Goal: Check status: Check status

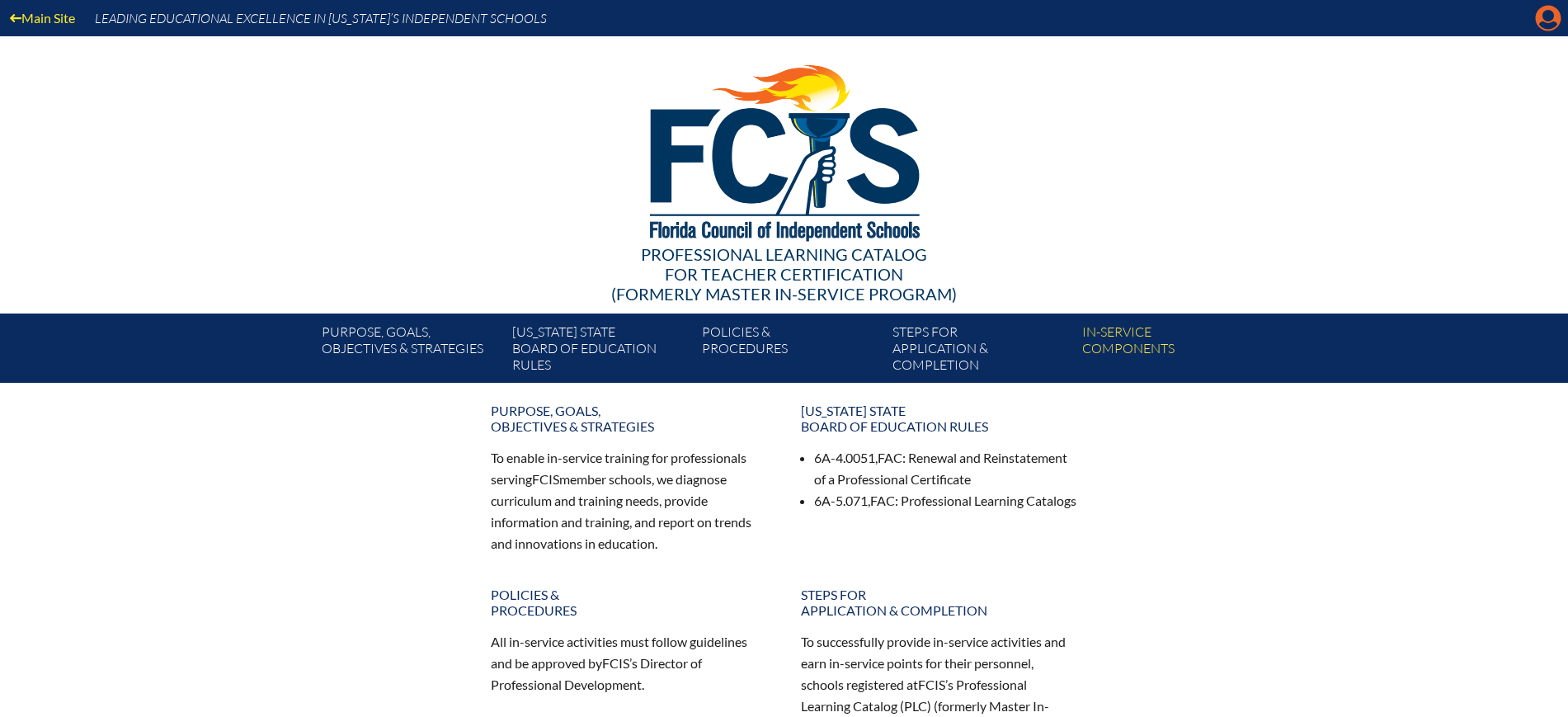
click at [1541, 13] on icon at bounding box center [1548, 19] width 25 height 25
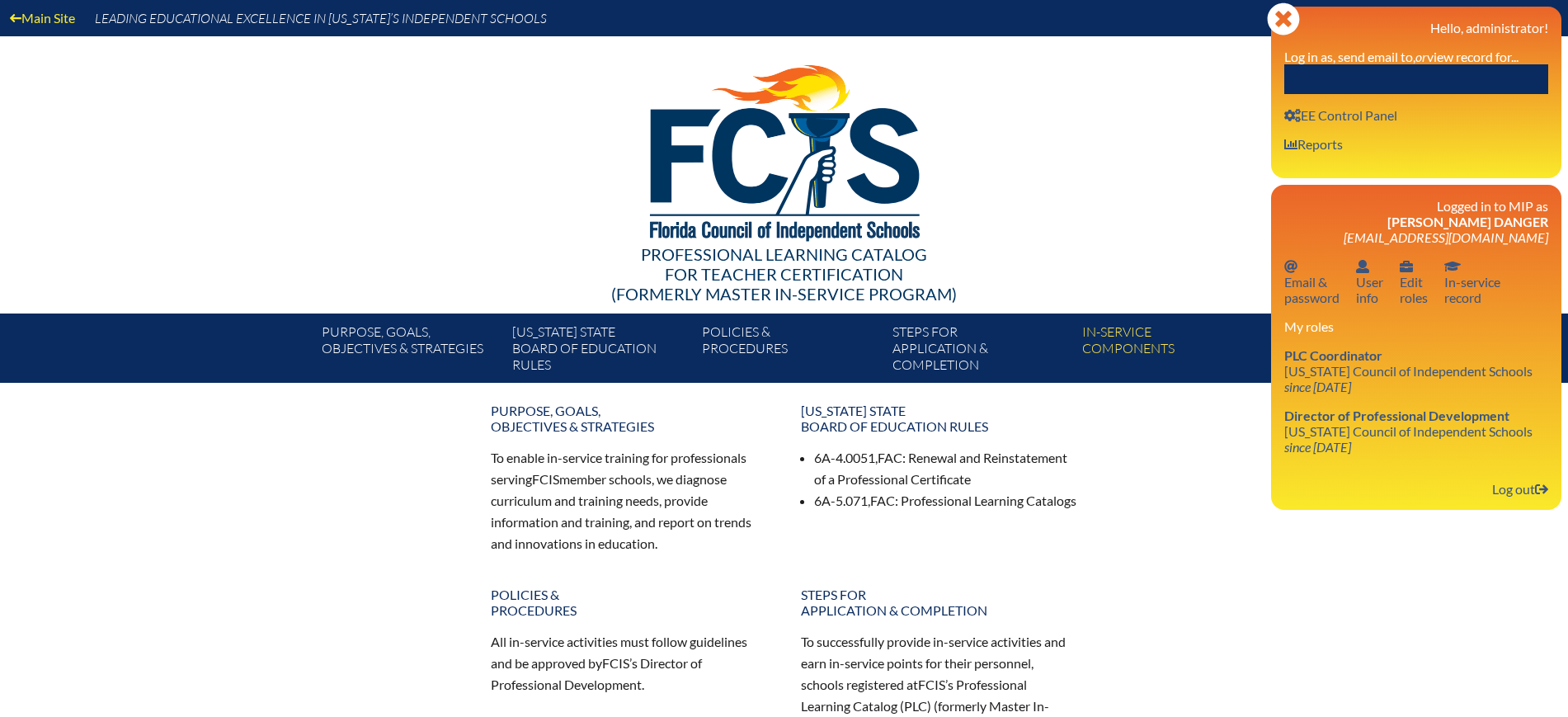
click at [1316, 63] on label "Log in as, send email to, or view record for..." at bounding box center [1401, 57] width 235 height 16
click at [1310, 71] on input "text" at bounding box center [1416, 79] width 264 height 29
paste input "Cynthia Longman"
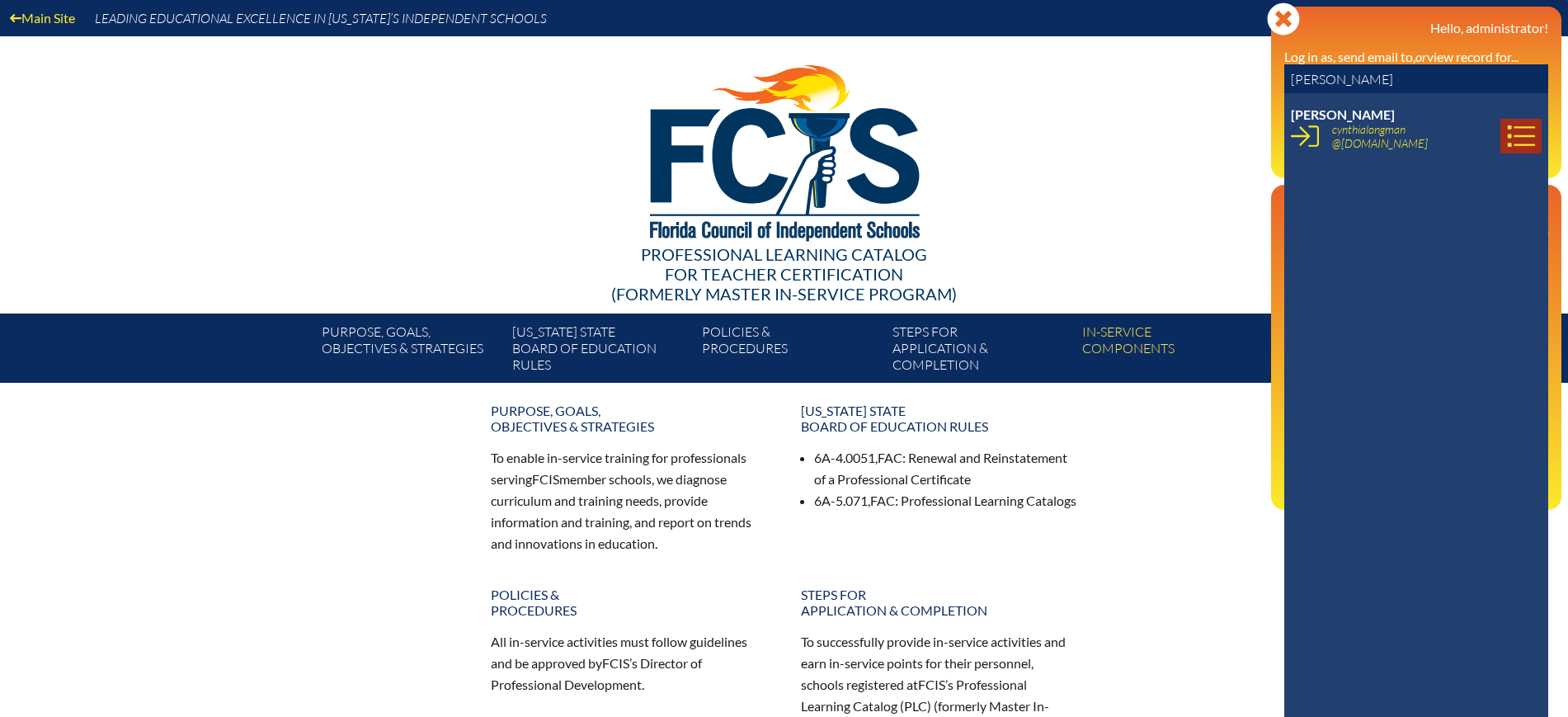
type input "Cynthia Longman"
click at [1511, 128] on icon at bounding box center [1520, 136] width 28 height 28
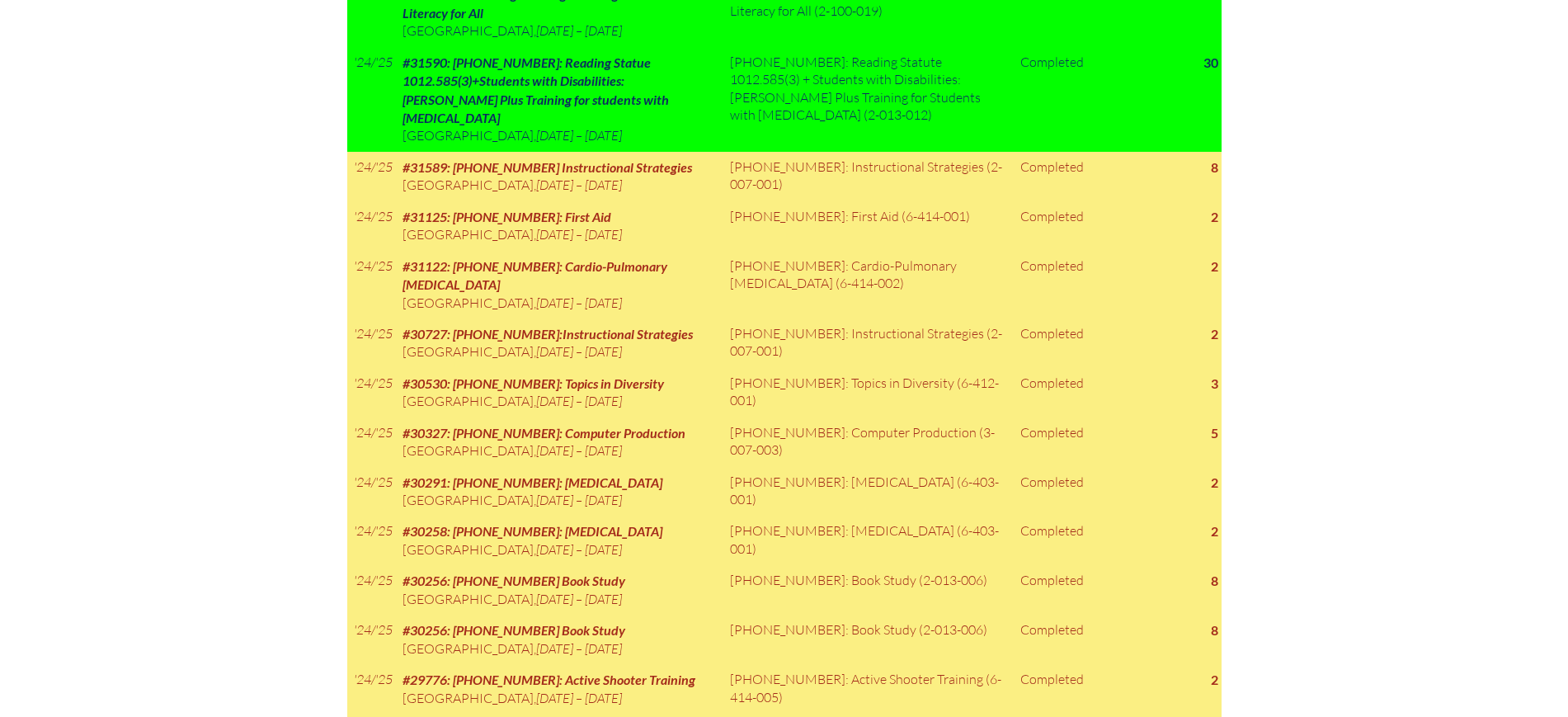
scroll to position [1031, 0]
